Goal: Task Accomplishment & Management: Complete application form

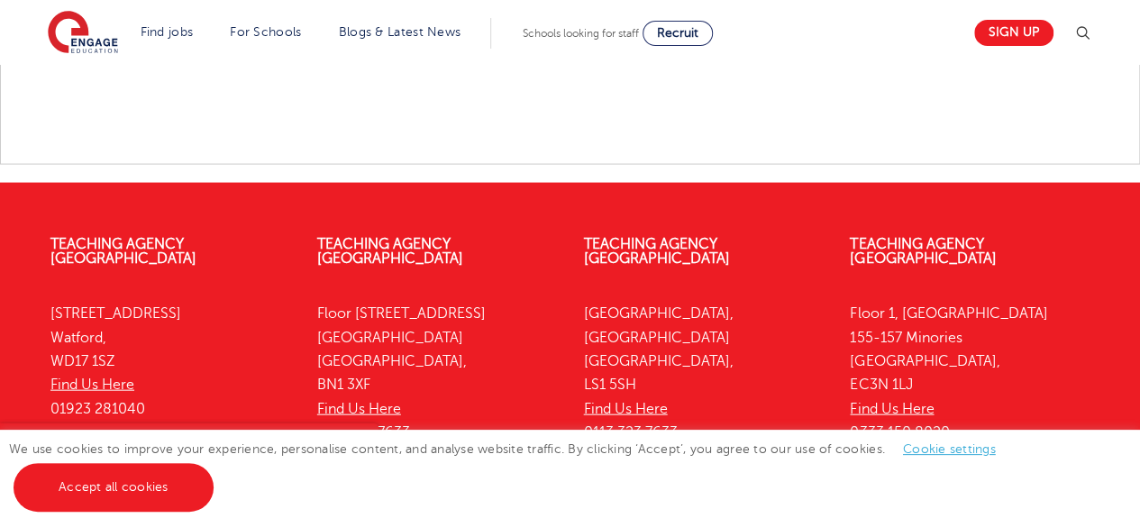
scroll to position [1874, 0]
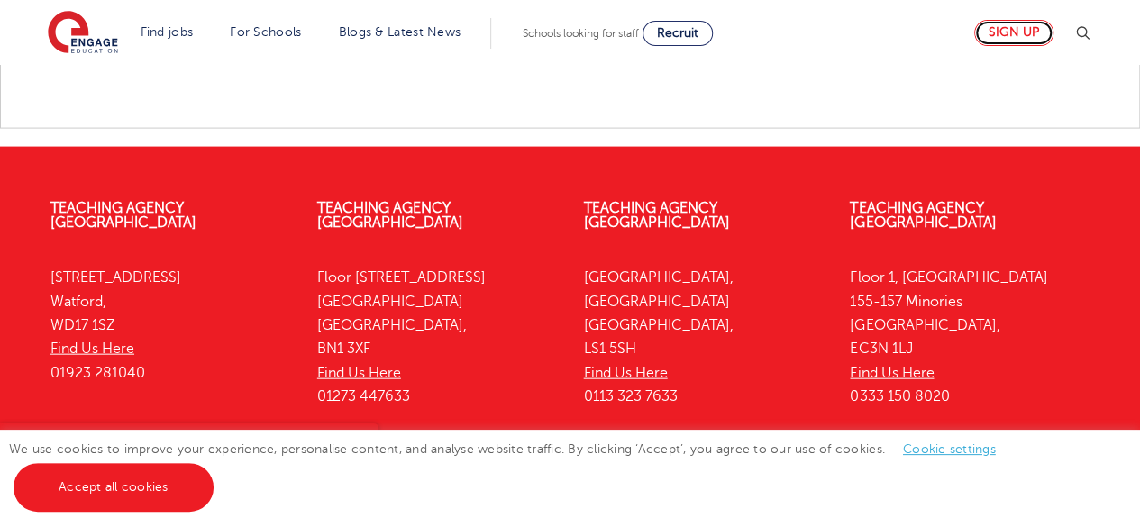
click at [1020, 41] on link "Sign up" at bounding box center [1013, 33] width 79 height 26
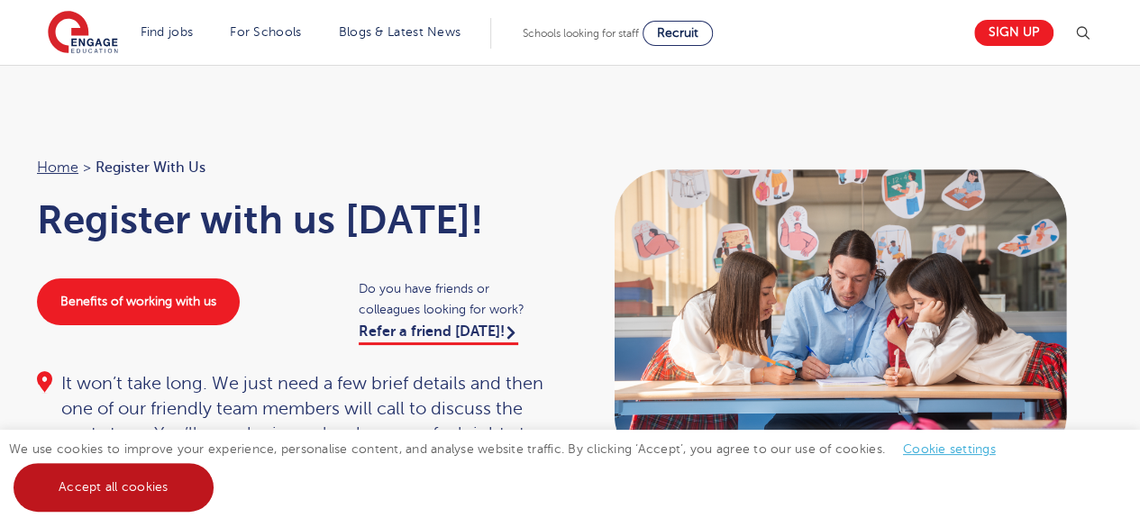
click at [154, 466] on link "Accept all cookies" at bounding box center [114, 487] width 200 height 49
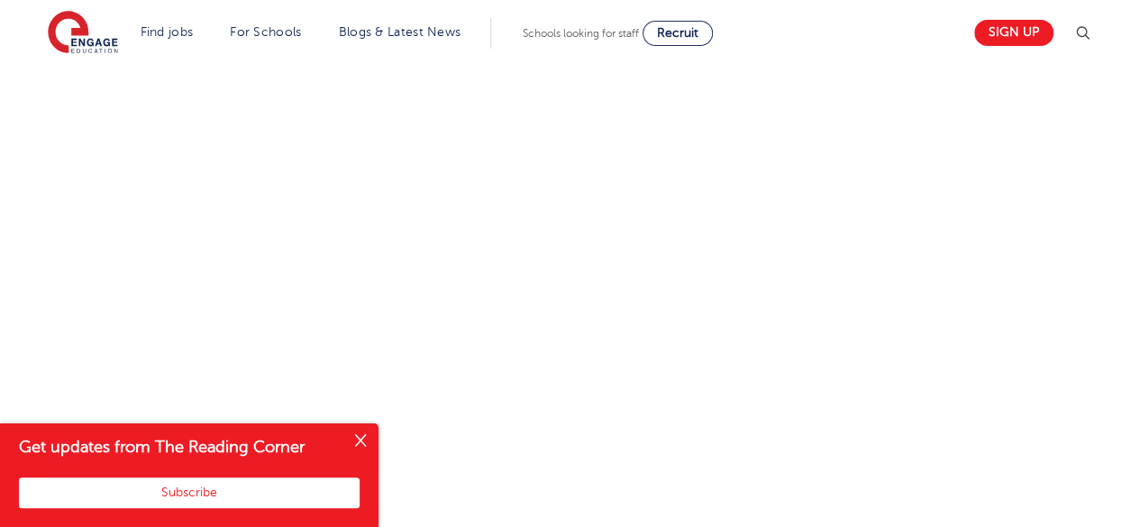
scroll to position [1023, 0]
click at [363, 435] on button "Close" at bounding box center [360, 441] width 36 height 36
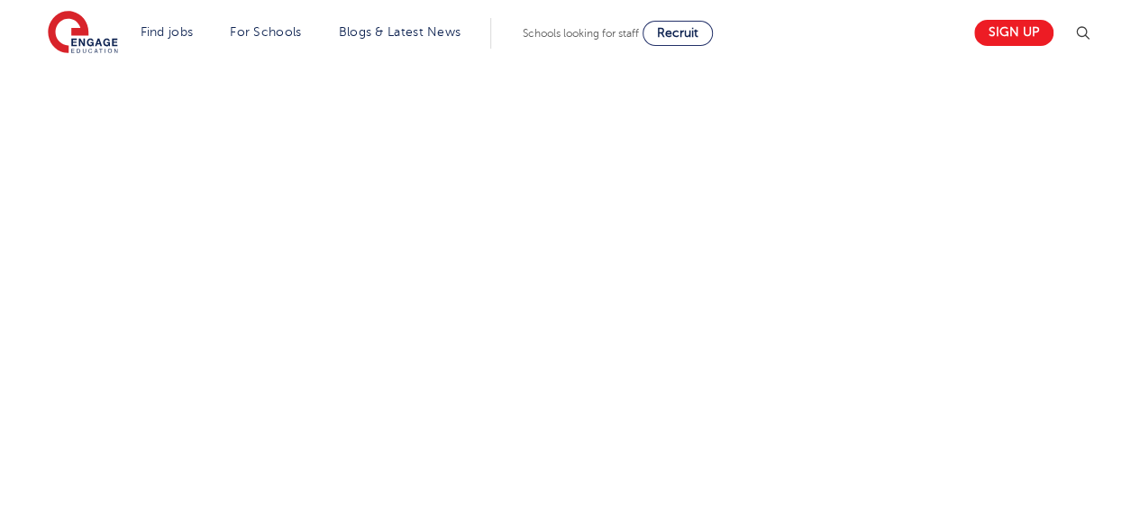
click at [770, 339] on div "Let us know more about you!" at bounding box center [569, 138] width 1093 height 1090
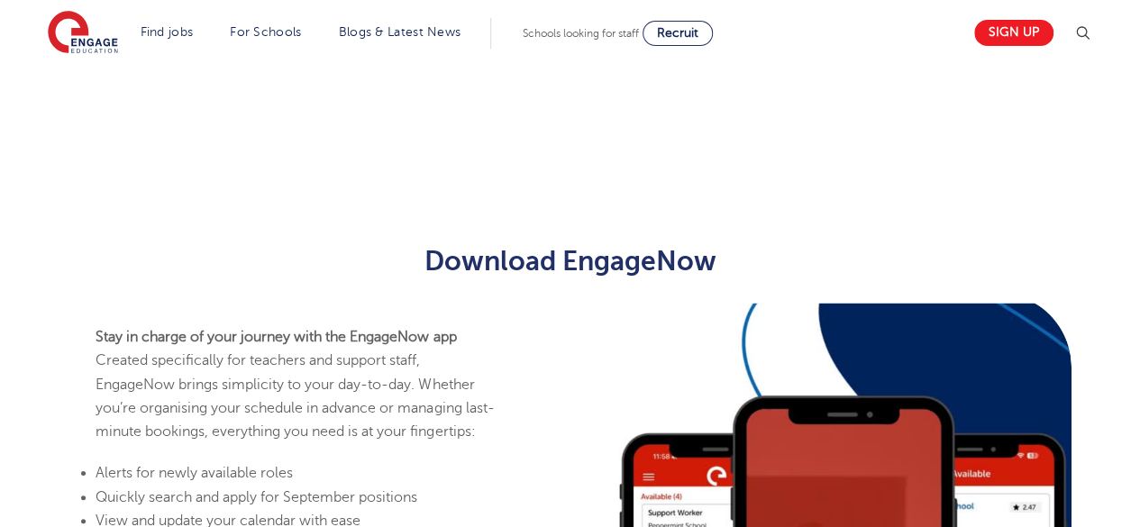
scroll to position [1636, 0]
